Goal: Task Accomplishment & Management: Use online tool/utility

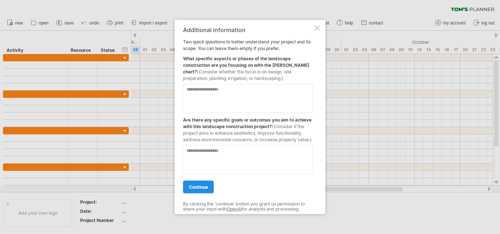
click at [202, 186] on span "continue" at bounding box center [198, 186] width 19 height 5
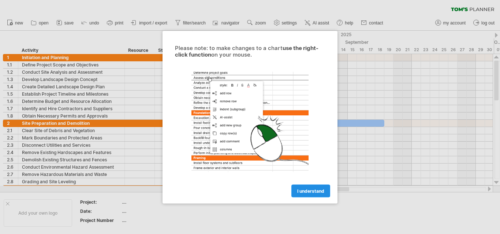
click at [319, 192] on span "I understand" at bounding box center [310, 190] width 27 height 5
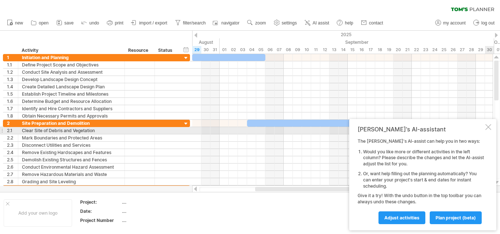
click at [488, 129] on div at bounding box center [488, 127] width 6 height 6
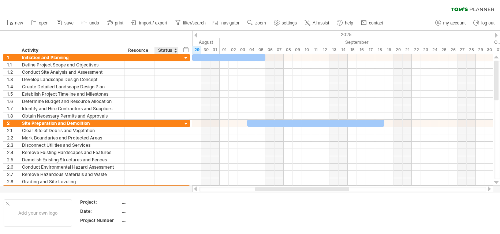
click at [170, 50] on div "Status" at bounding box center [166, 50] width 16 height 7
click at [186, 49] on div "hide start/end/duration show start/end/duration" at bounding box center [185, 50] width 7 height 8
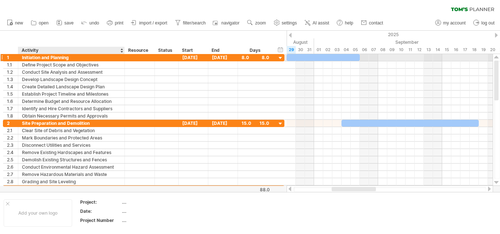
click at [71, 57] on div "Initiation and Planning" at bounding box center [71, 57] width 99 height 7
click at [0, 0] on input "**********" at bounding box center [0, 0] width 0 height 0
click at [86, 57] on input "**********" at bounding box center [71, 57] width 99 height 7
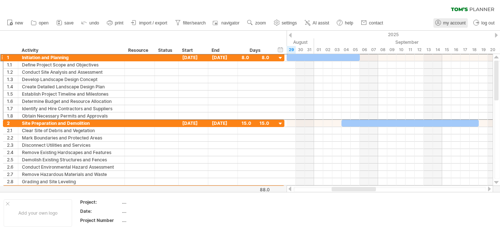
click at [448, 25] on span "my account" at bounding box center [454, 22] width 22 height 5
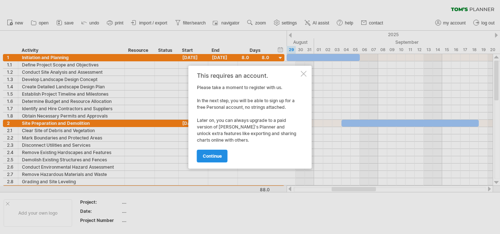
click at [214, 156] on span "continue" at bounding box center [212, 156] width 19 height 5
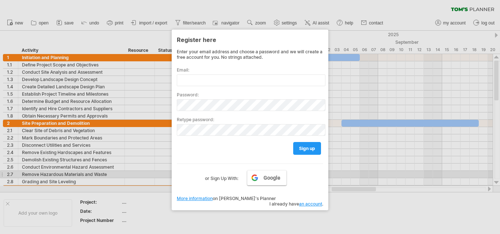
click at [264, 177] on span "Google" at bounding box center [271, 178] width 17 height 6
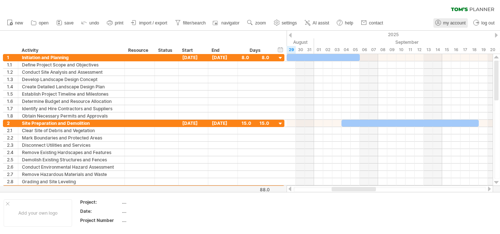
click at [452, 19] on link "my account" at bounding box center [450, 23] width 34 height 10
type input "**********"
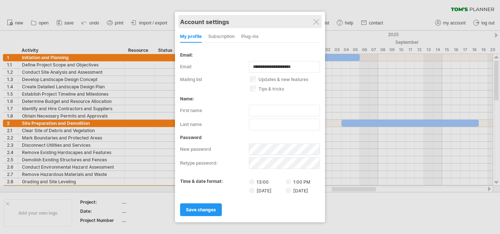
click at [316, 26] on div "Account settings" at bounding box center [250, 21] width 140 height 13
click at [315, 22] on div at bounding box center [316, 22] width 6 height 6
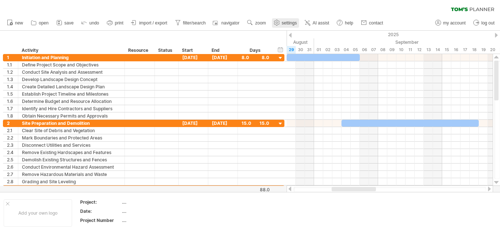
click at [290, 24] on span "settings" at bounding box center [289, 22] width 15 height 5
select select "*"
select select "**"
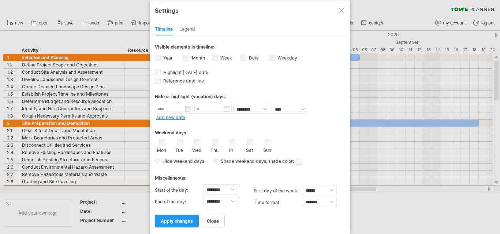
click at [343, 12] on div at bounding box center [341, 11] width 6 height 6
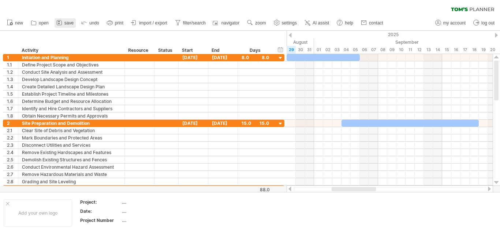
click at [59, 23] on rect at bounding box center [58, 23] width 1 height 1
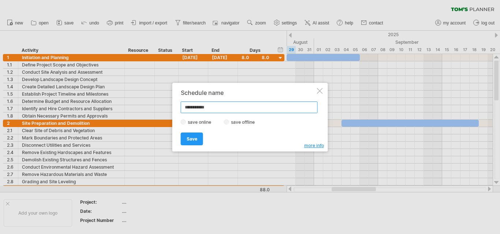
click at [213, 109] on input "**********" at bounding box center [249, 108] width 137 height 12
type input "*"
type input "**********"
click at [192, 139] on span "Save" at bounding box center [191, 138] width 11 height 5
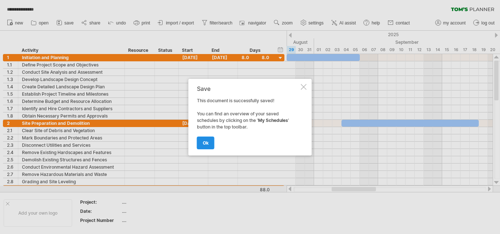
click at [207, 145] on span "ok" at bounding box center [206, 142] width 6 height 5
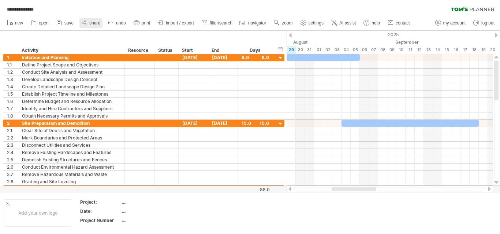
click at [89, 23] on link "share" at bounding box center [90, 23] width 23 height 10
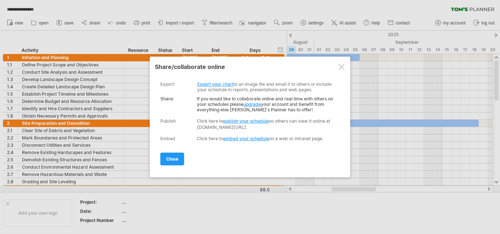
click at [221, 84] on link "Export your chart" at bounding box center [215, 84] width 36 height 5
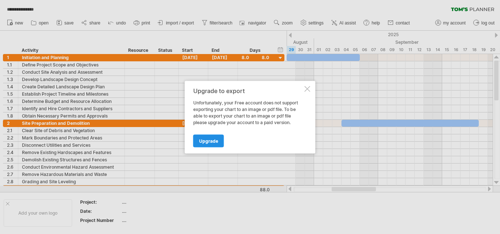
click at [215, 139] on span "Upgrade" at bounding box center [208, 140] width 19 height 5
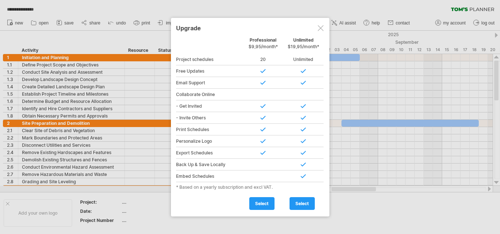
click at [321, 28] on div at bounding box center [320, 28] width 6 height 6
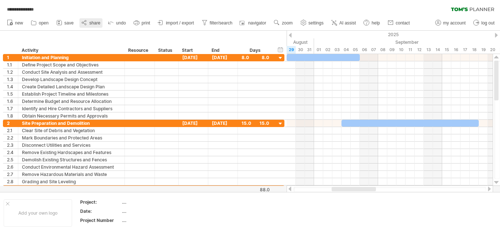
click at [90, 25] on span "share" at bounding box center [94, 22] width 11 height 5
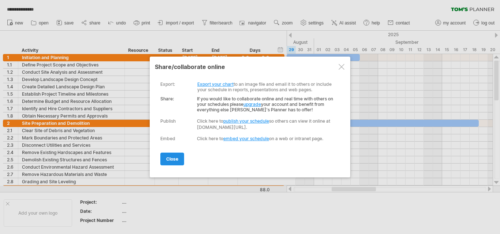
click at [174, 161] on span "close" at bounding box center [172, 159] width 12 height 5
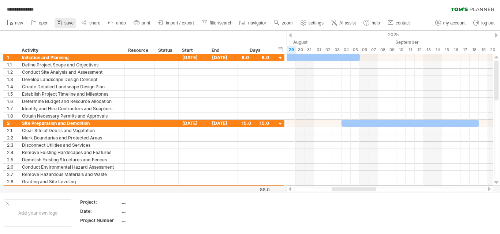
click at [65, 22] on span "save" at bounding box center [68, 22] width 9 height 5
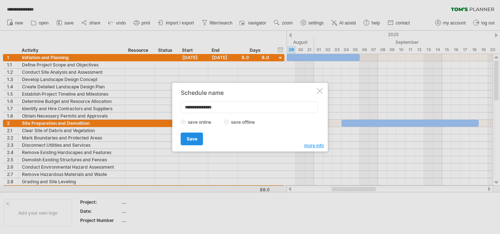
click at [188, 138] on span "Save" at bounding box center [191, 138] width 11 height 5
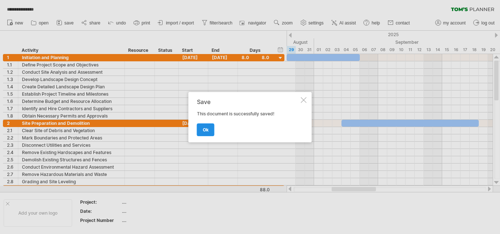
click at [204, 131] on span "ok" at bounding box center [206, 129] width 6 height 5
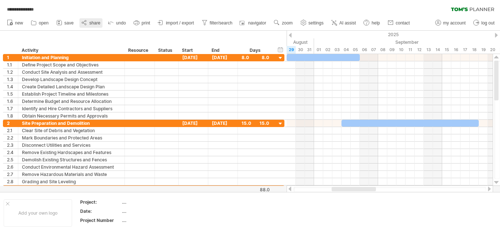
click at [87, 23] on icon at bounding box center [83, 22] width 7 height 7
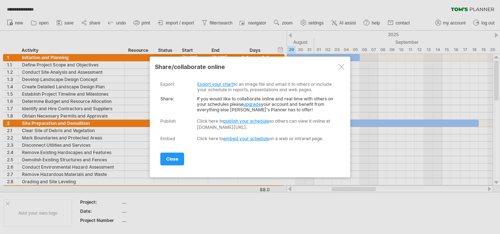
click at [341, 67] on div at bounding box center [341, 67] width 6 height 6
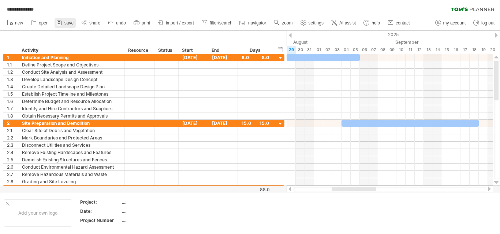
click at [61, 23] on icon at bounding box center [59, 22] width 7 height 7
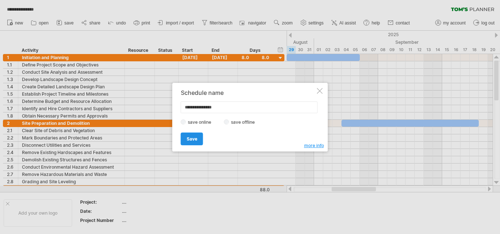
click at [197, 134] on link "Save" at bounding box center [192, 139] width 22 height 13
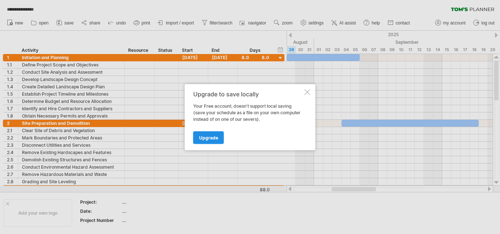
click at [200, 139] on span "Upgrade" at bounding box center [208, 137] width 19 height 5
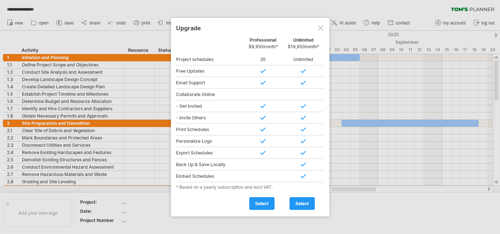
click at [318, 27] on div at bounding box center [320, 28] width 6 height 6
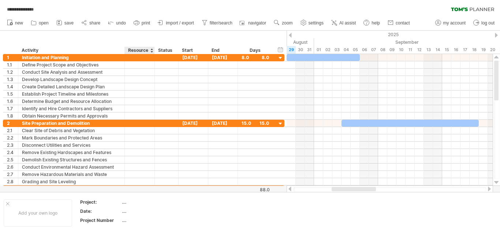
click at [139, 49] on div "Resource" at bounding box center [139, 50] width 22 height 7
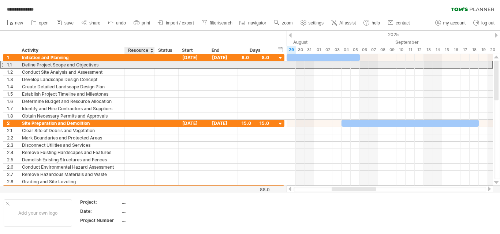
click at [140, 63] on div at bounding box center [139, 64] width 22 height 7
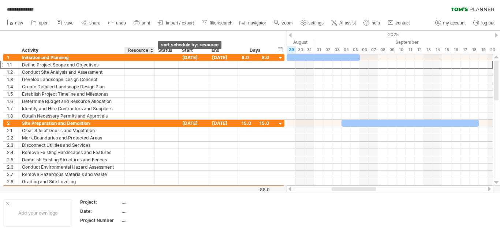
click at [152, 52] on div at bounding box center [151, 50] width 3 height 7
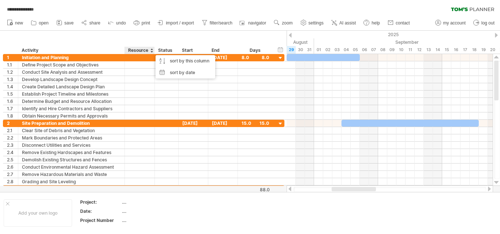
click at [151, 48] on div at bounding box center [151, 50] width 3 height 7
